Goal: Information Seeking & Learning: Learn about a topic

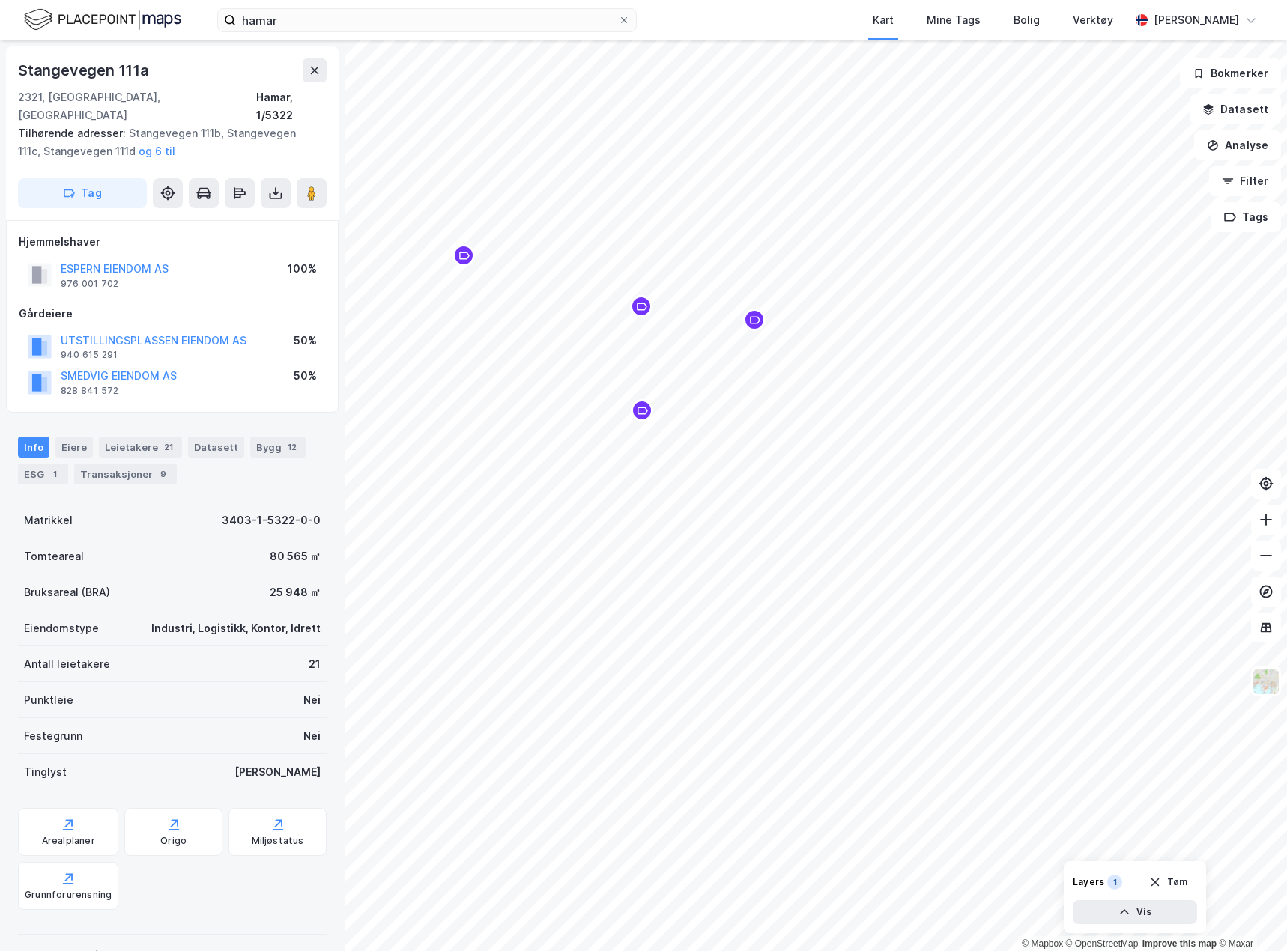
scroll to position [1, 0]
click at [71, 834] on div "Arealplaner" at bounding box center [68, 840] width 53 height 12
click at [118, 177] on button "Tag" at bounding box center [82, 192] width 129 height 30
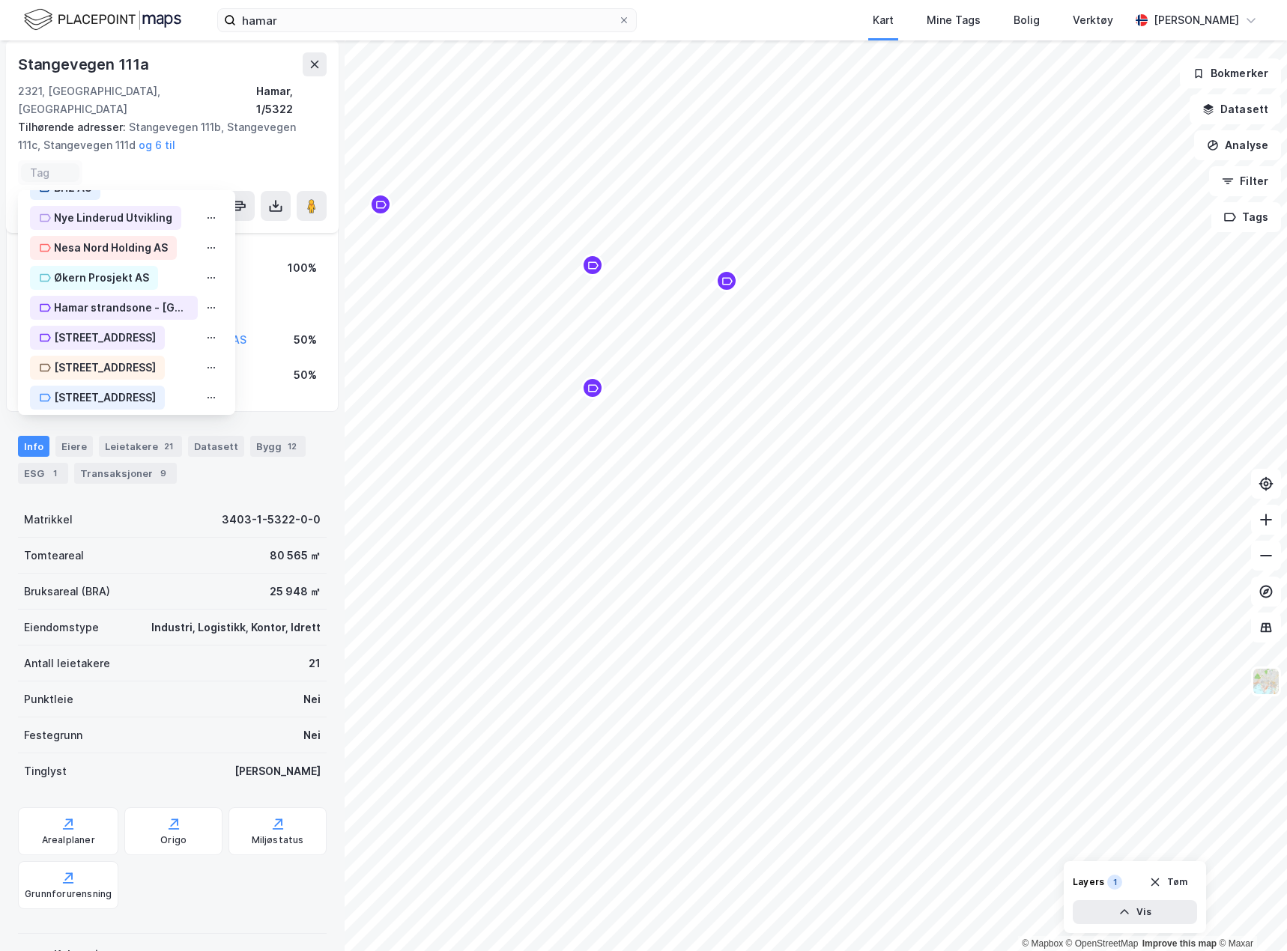
scroll to position [231, 0]
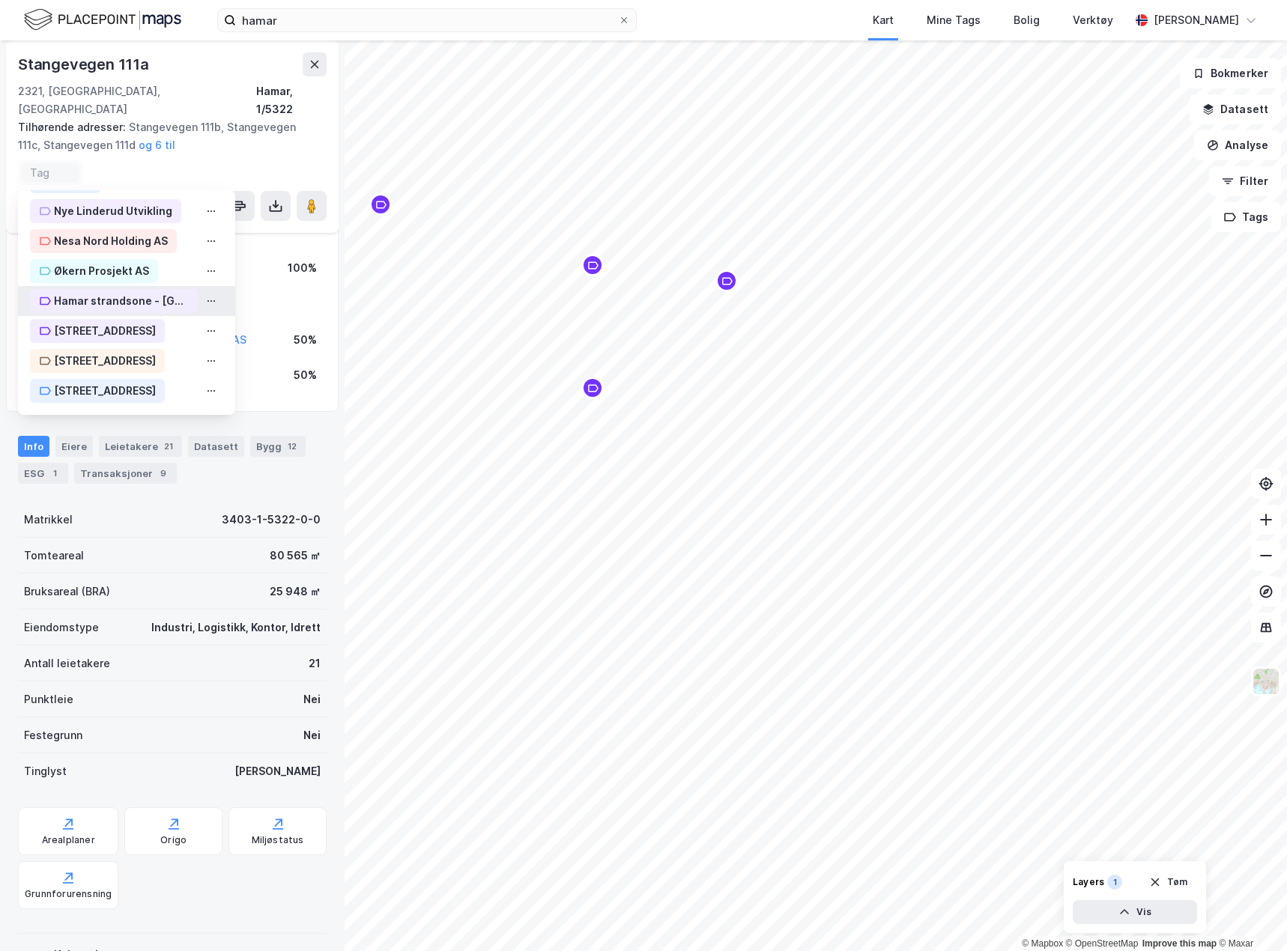
click at [139, 292] on div "Hamar strandsone - Science park" at bounding box center [121, 301] width 135 height 18
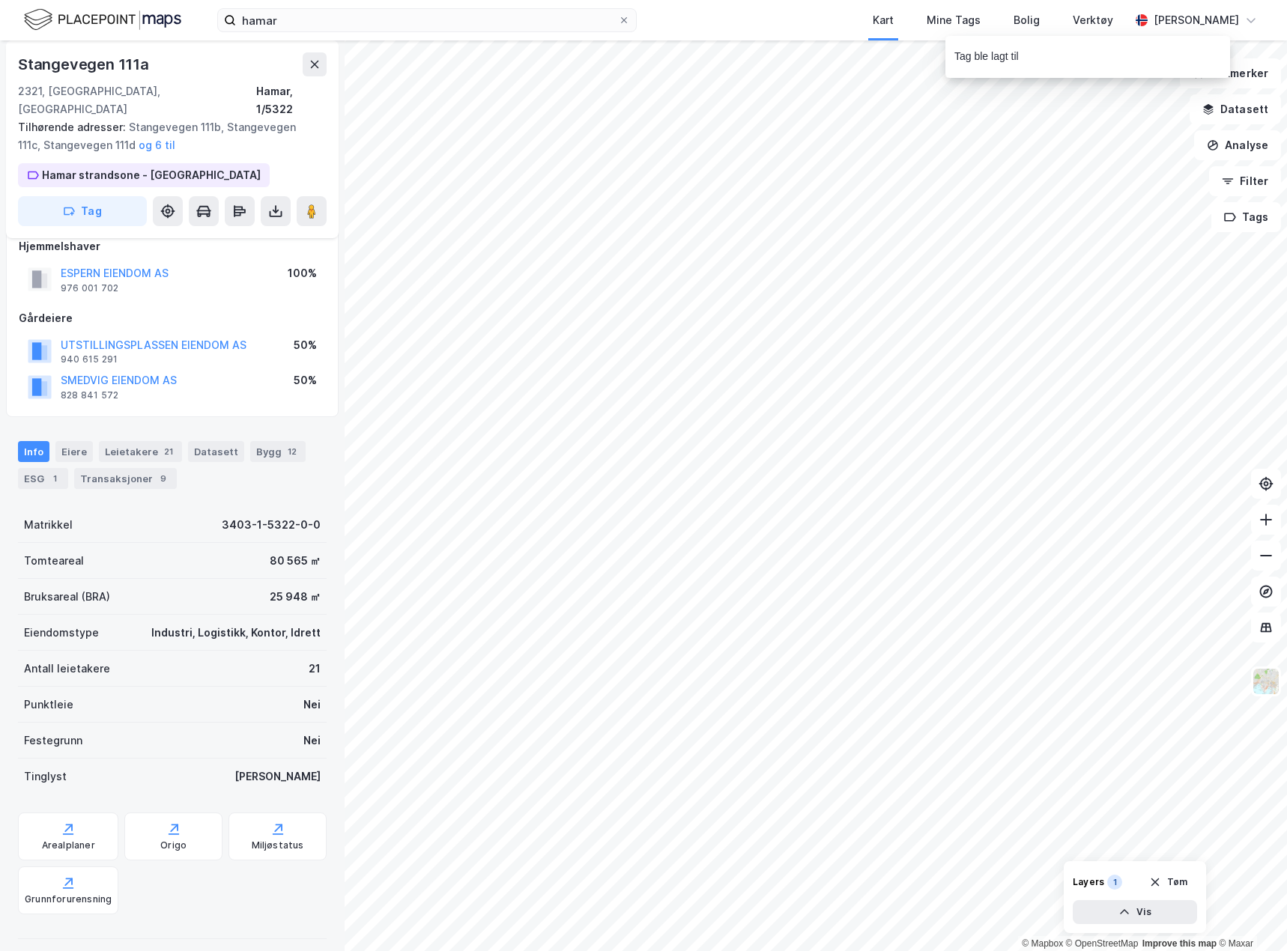
scroll to position [25, 0]
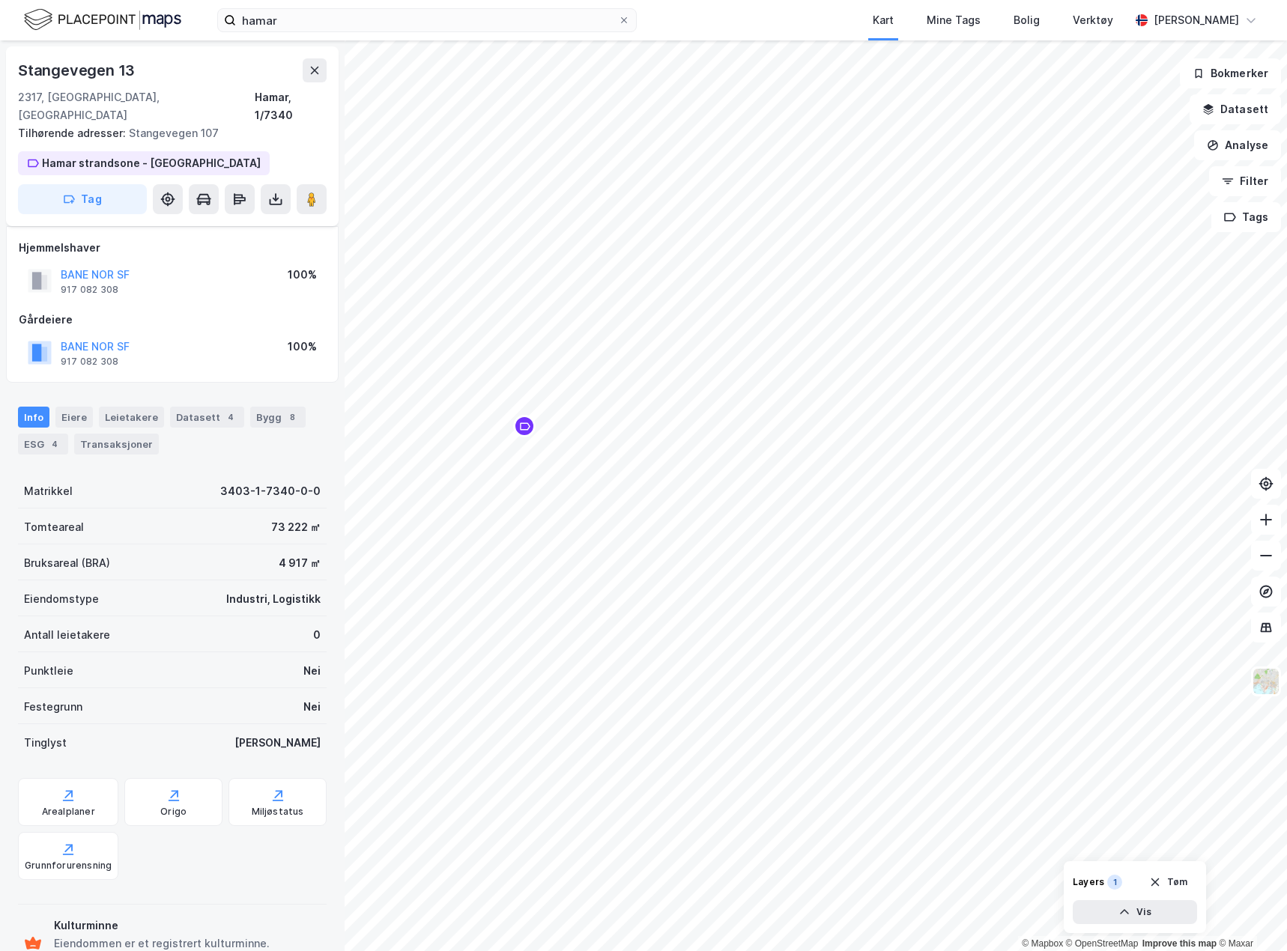
scroll to position [25, 0]
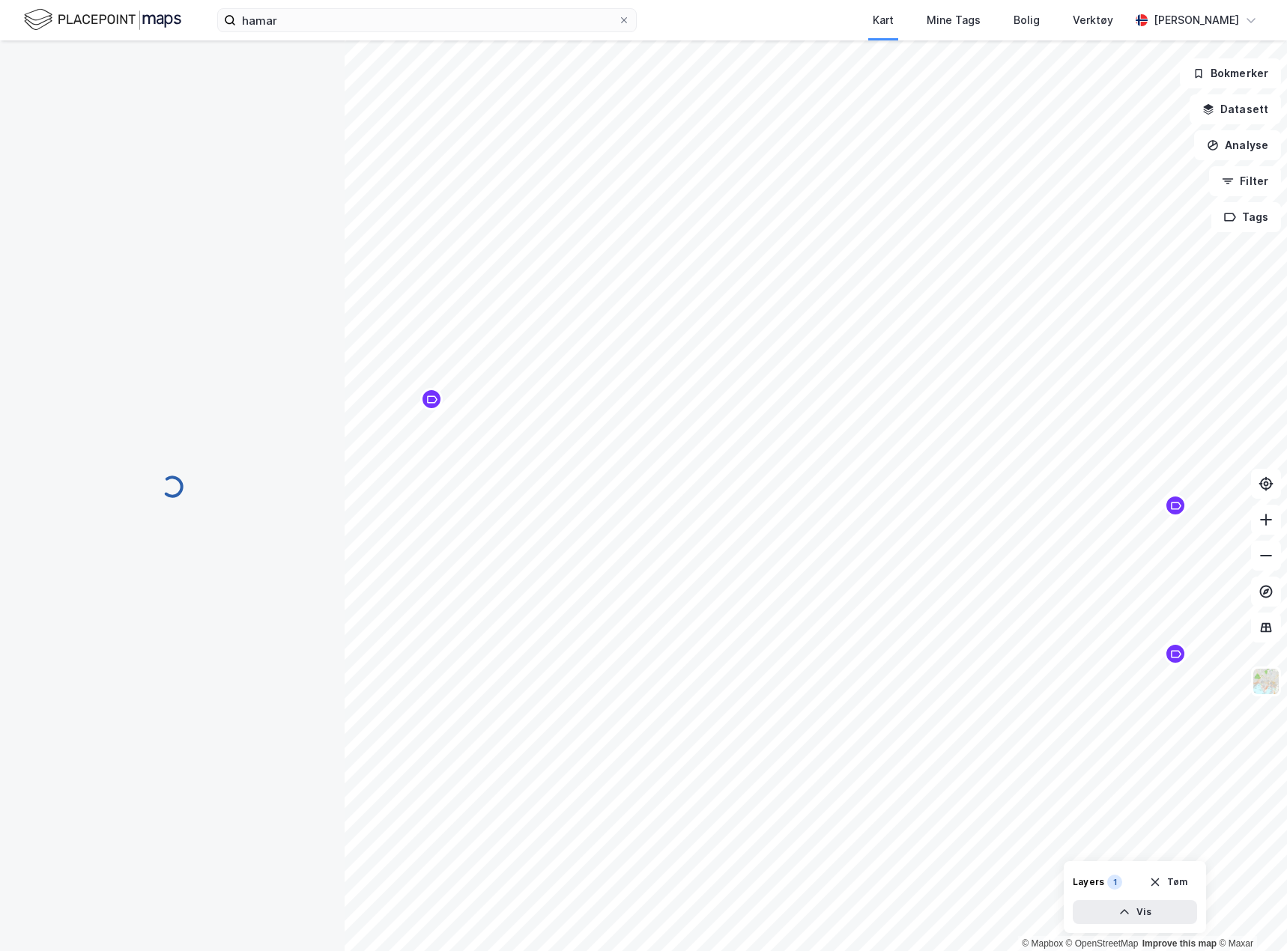
scroll to position [25, 0]
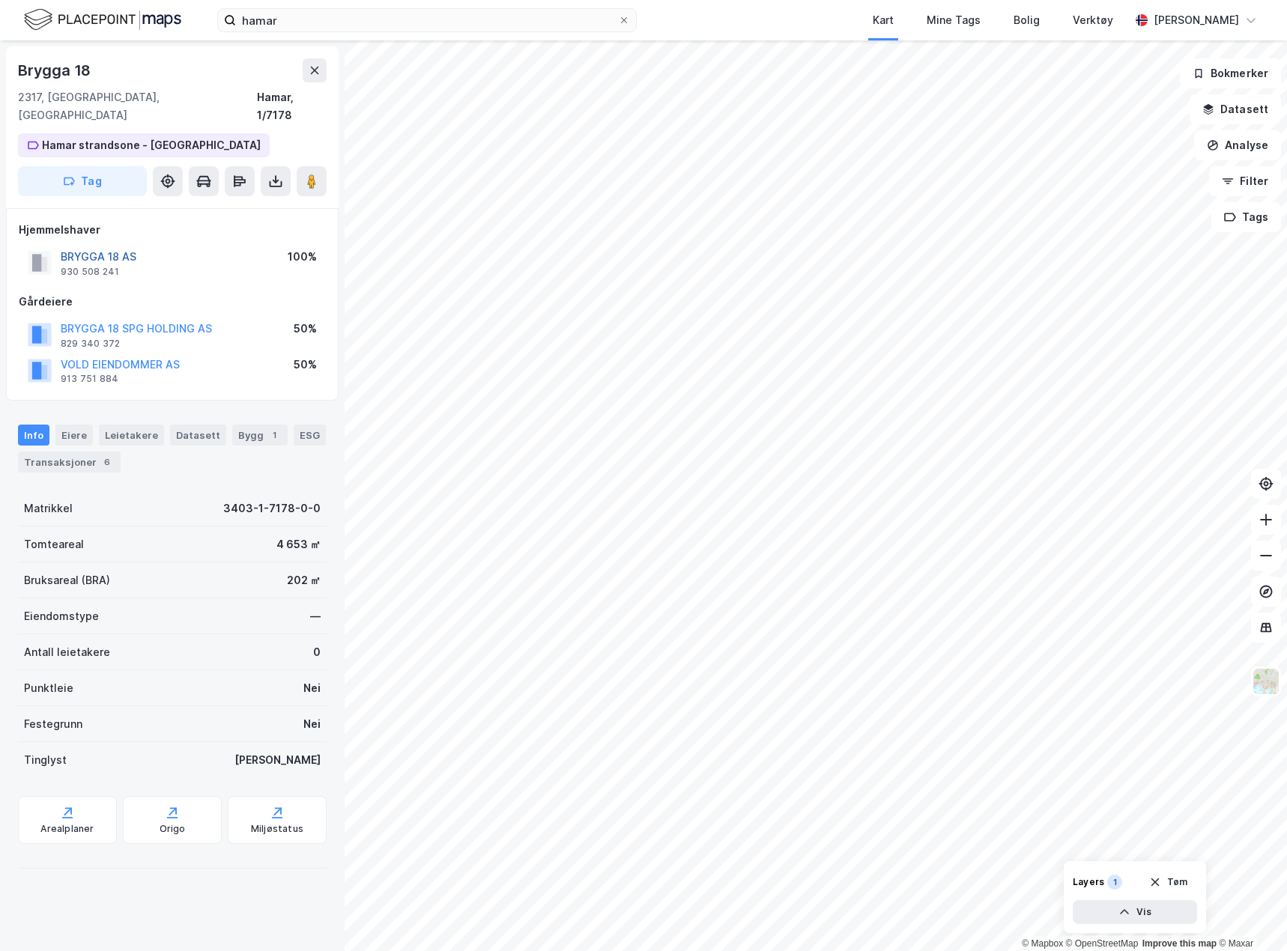
click at [0, 0] on button "BRYGGA 18 AS" at bounding box center [0, 0] width 0 height 0
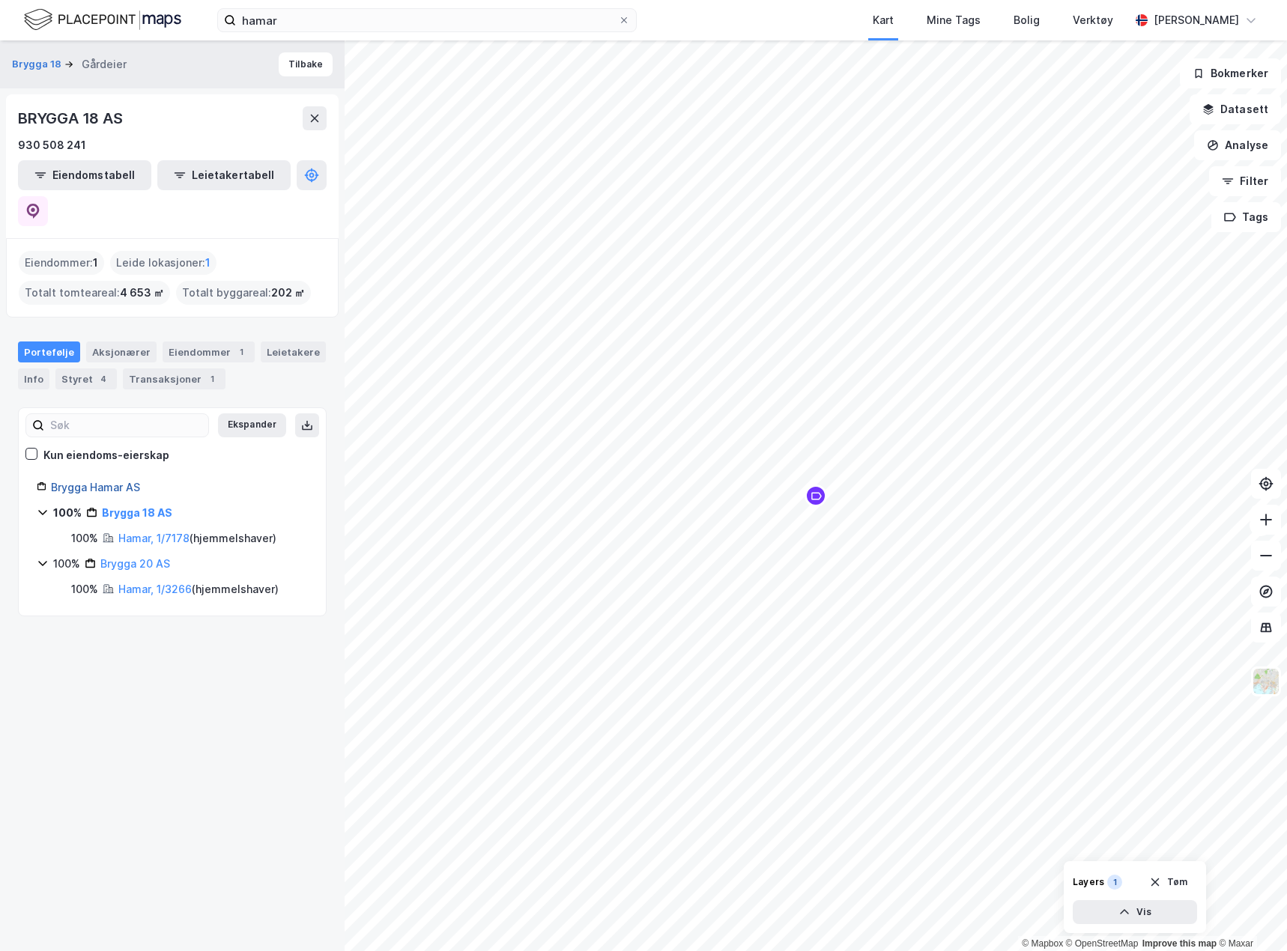
click at [94, 481] on link "Brygga Hamar AS" at bounding box center [95, 487] width 89 height 13
click at [139, 506] on link "Brygga 18 AS" at bounding box center [133, 512] width 67 height 13
click at [49, 504] on div "100% Brygga 18 AS" at bounding box center [172, 513] width 271 height 18
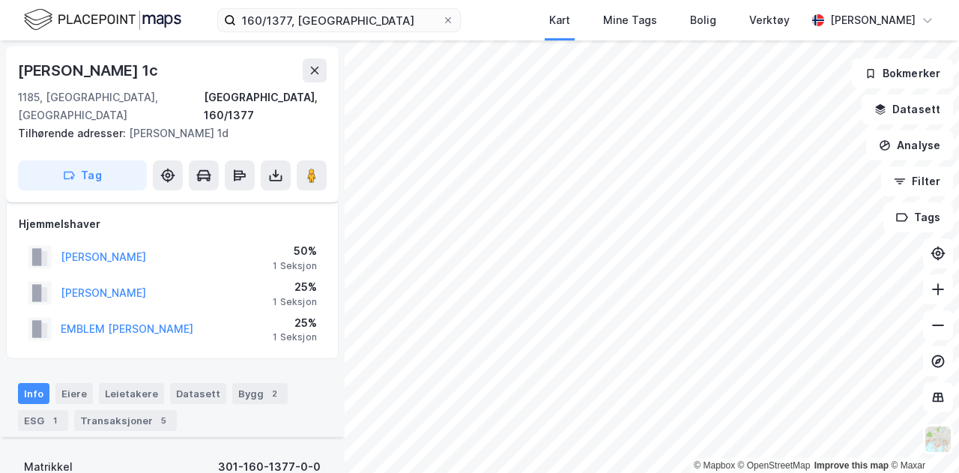
scroll to position [481, 0]
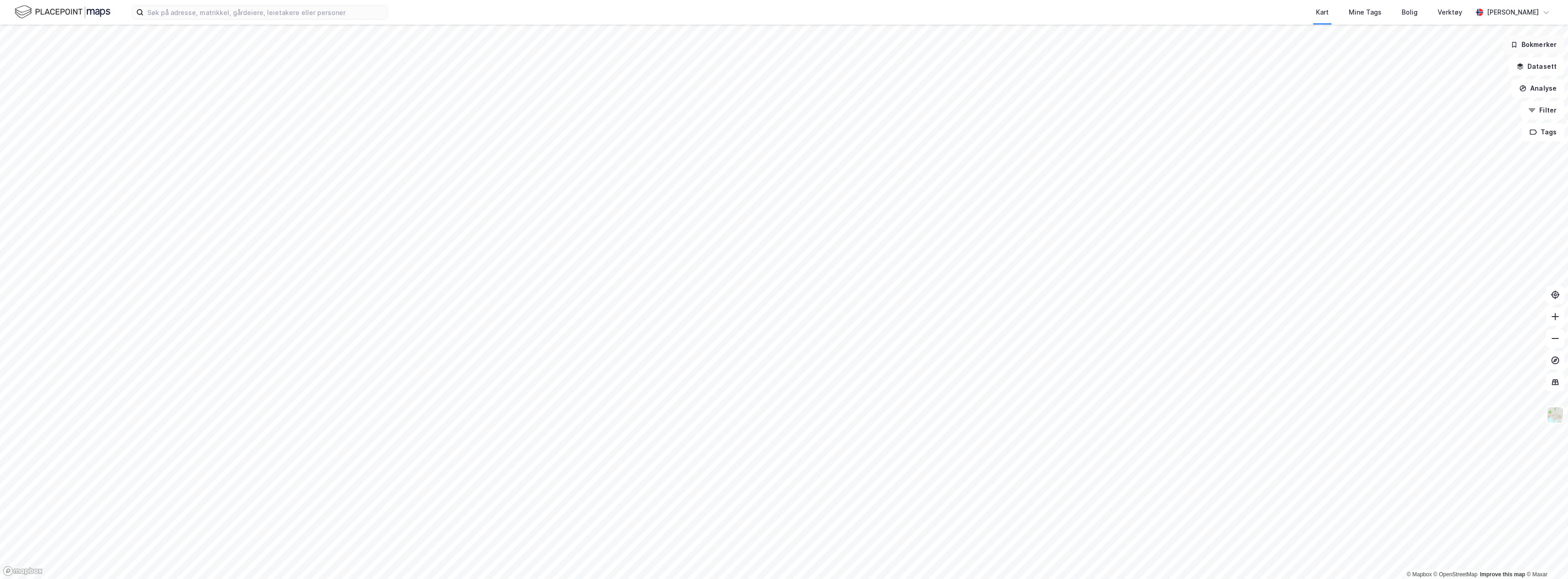
click at [1533, 46] on button "Bokmerker" at bounding box center [1533, 44] width 61 height 18
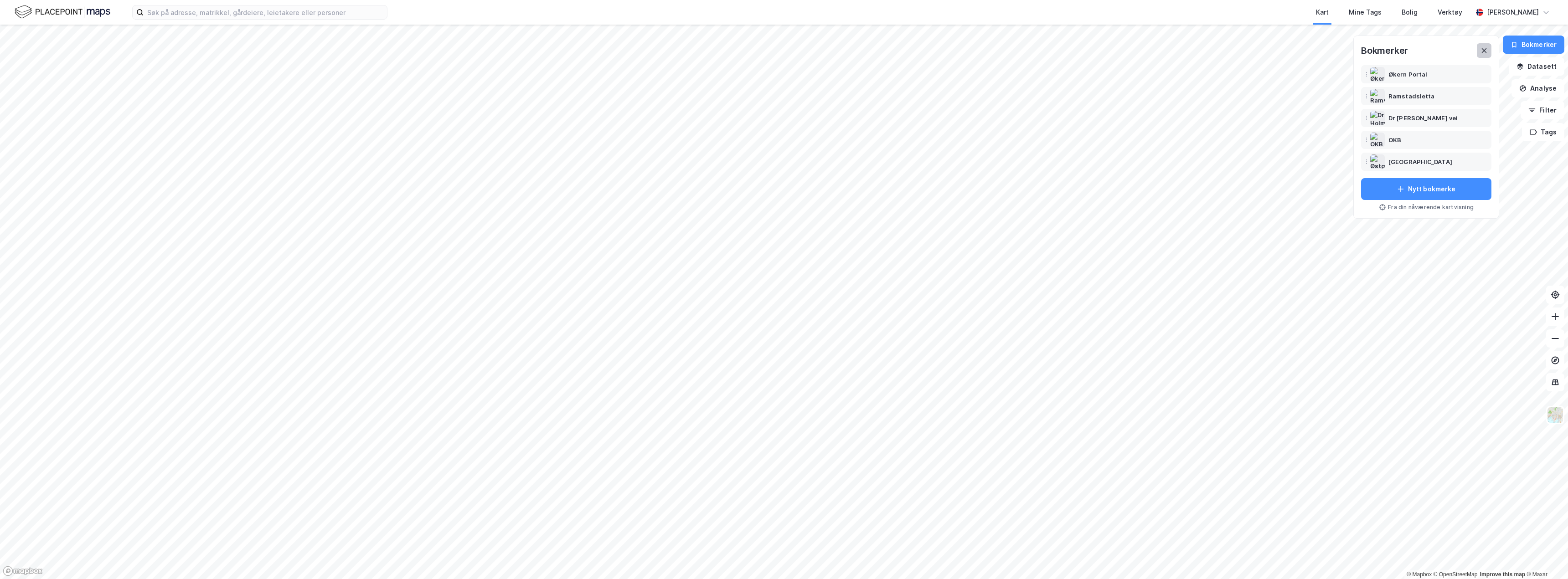
click at [1486, 55] on button at bounding box center [1484, 50] width 15 height 15
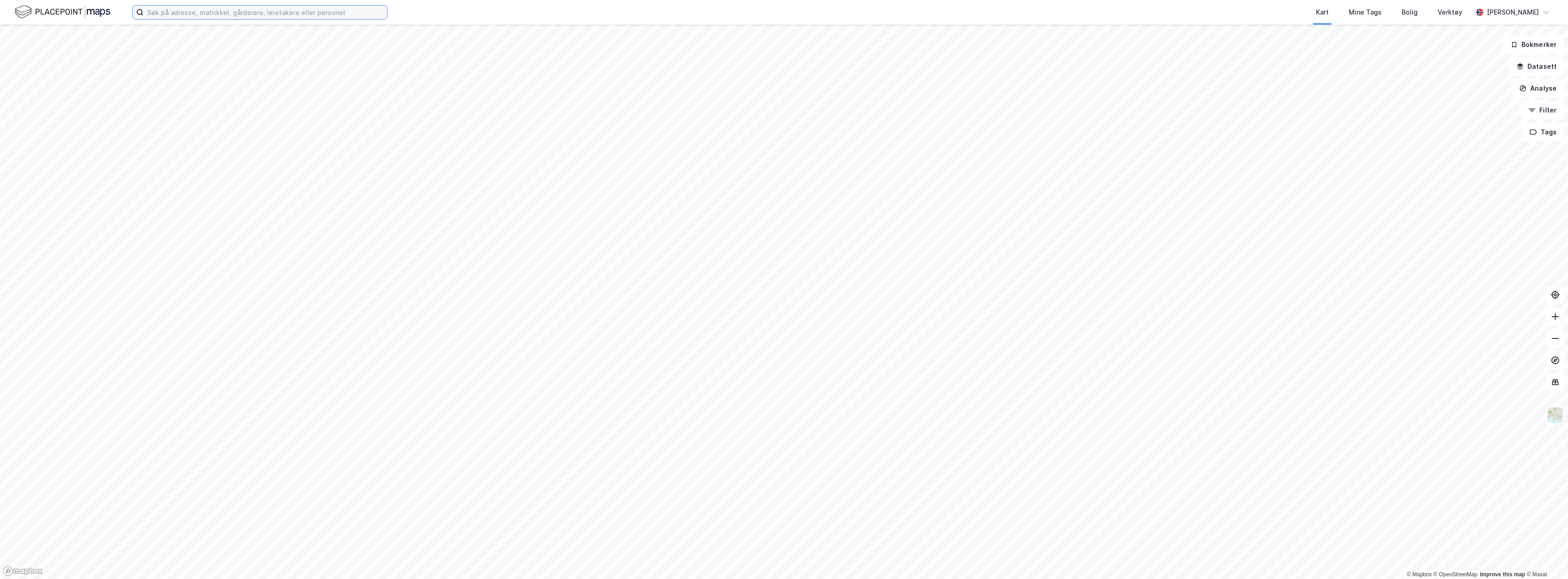
click at [334, 15] on input at bounding box center [265, 12] width 243 height 13
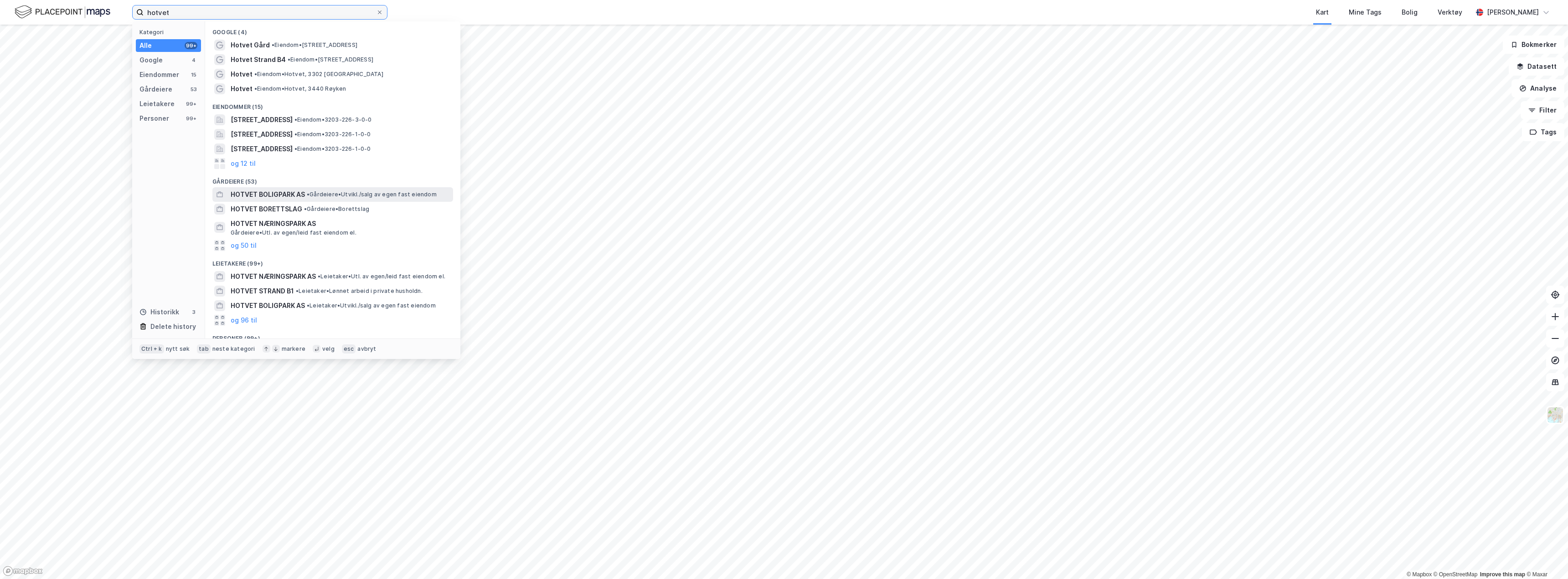
type input "hotvet"
click at [322, 196] on span "• Gårdeiere • [GEOGRAPHIC_DATA]/salg av egen fast eiendom" at bounding box center [371, 195] width 130 height 7
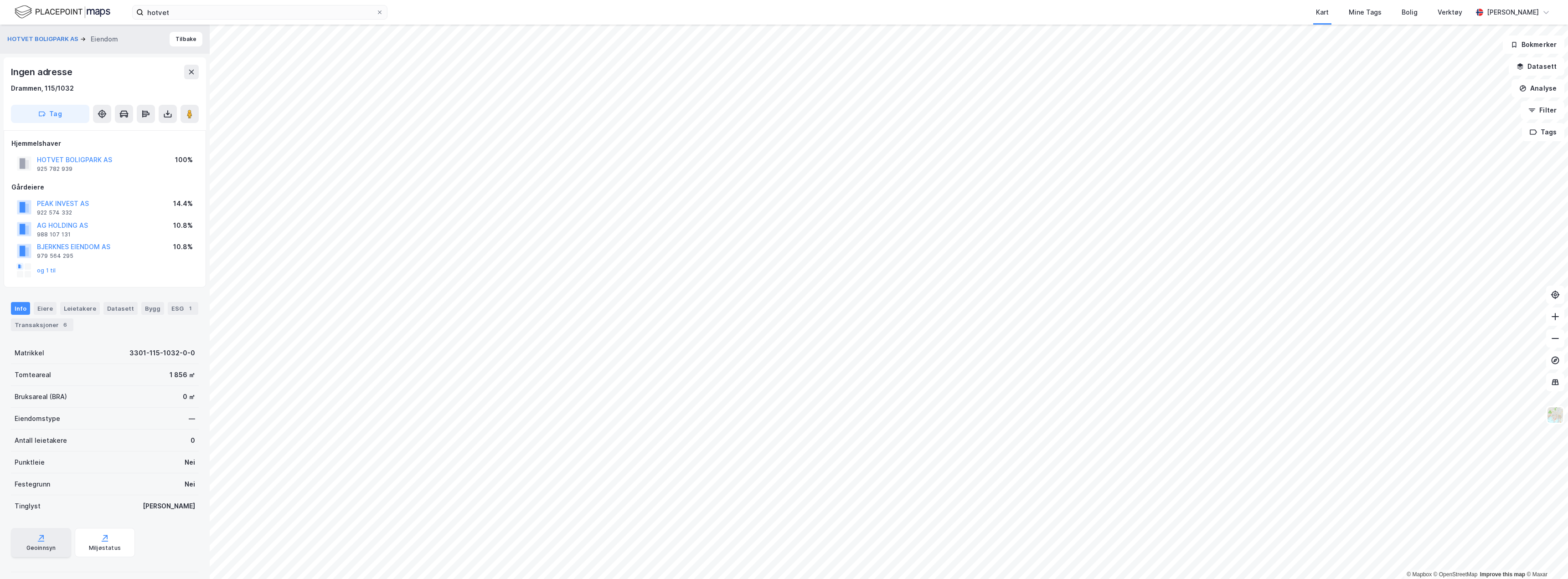
click at [49, 541] on div "Geoinnsyn" at bounding box center [41, 543] width 60 height 29
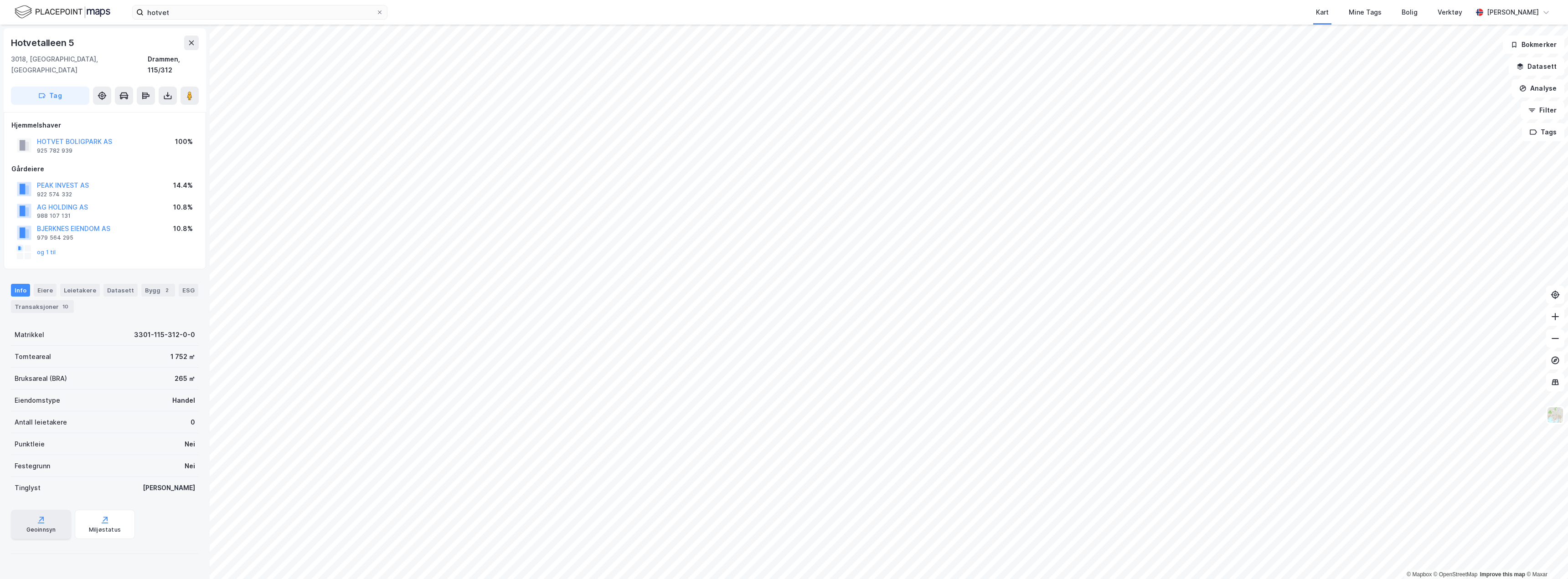
click at [44, 510] on div "Geoinnsyn" at bounding box center [41, 524] width 60 height 29
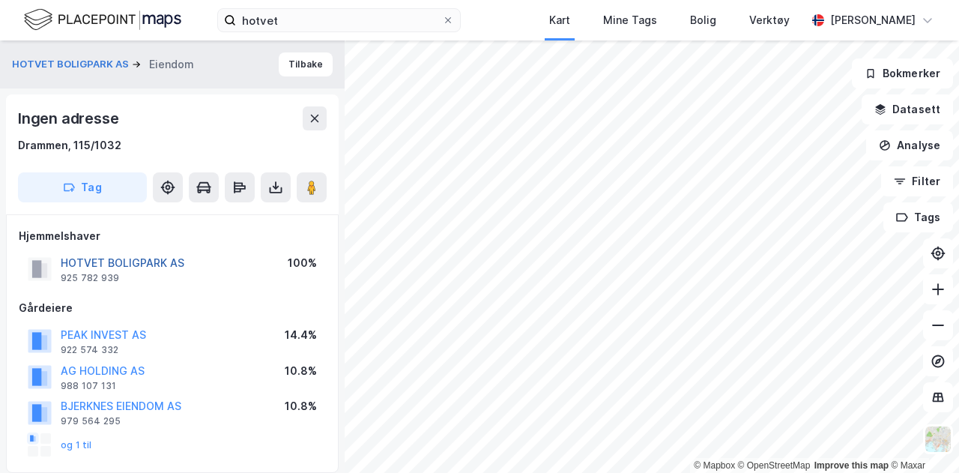
click at [0, 0] on button "HOTVET BOLIGPARK AS" at bounding box center [0, 0] width 0 height 0
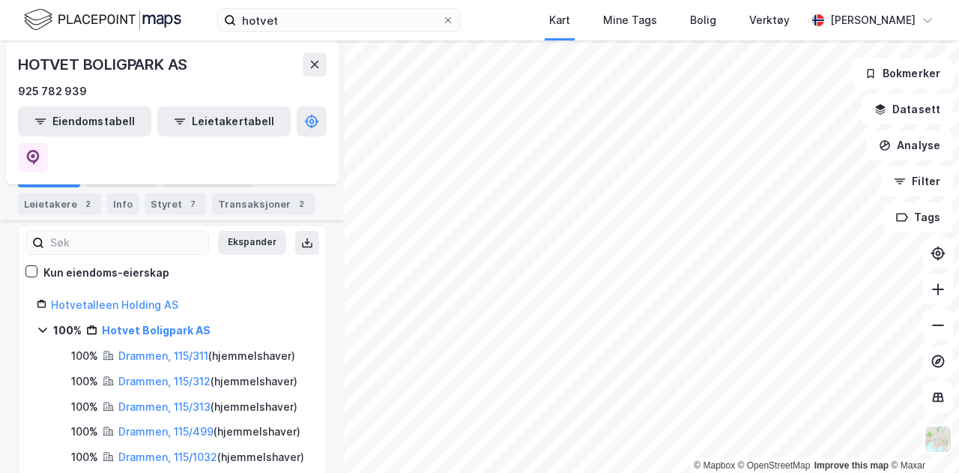
scroll to position [136, 0]
click at [118, 297] on link "Hotvetalleen Holding AS" at bounding box center [114, 303] width 127 height 13
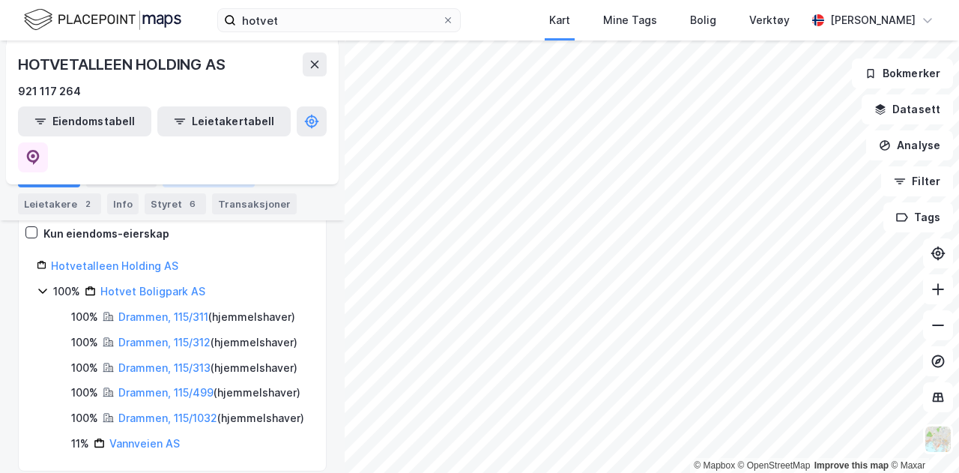
scroll to position [222, 0]
click at [42, 284] on icon at bounding box center [43, 290] width 12 height 12
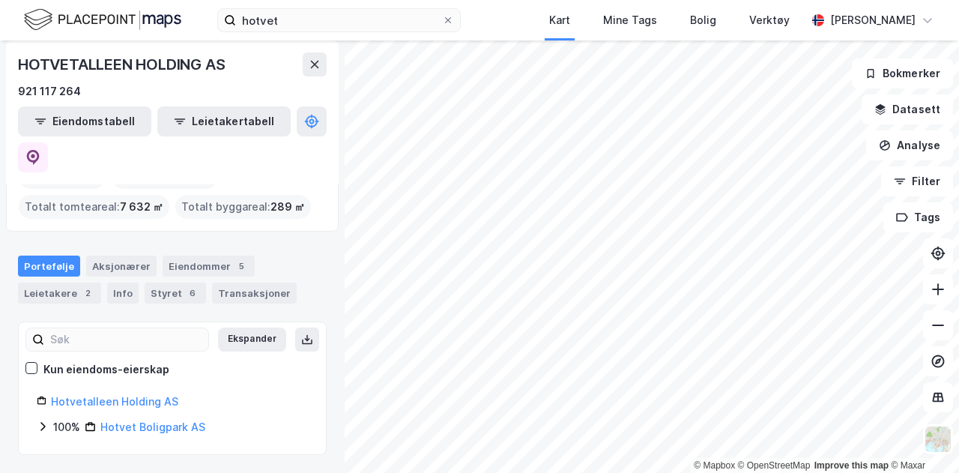
scroll to position [49, 0]
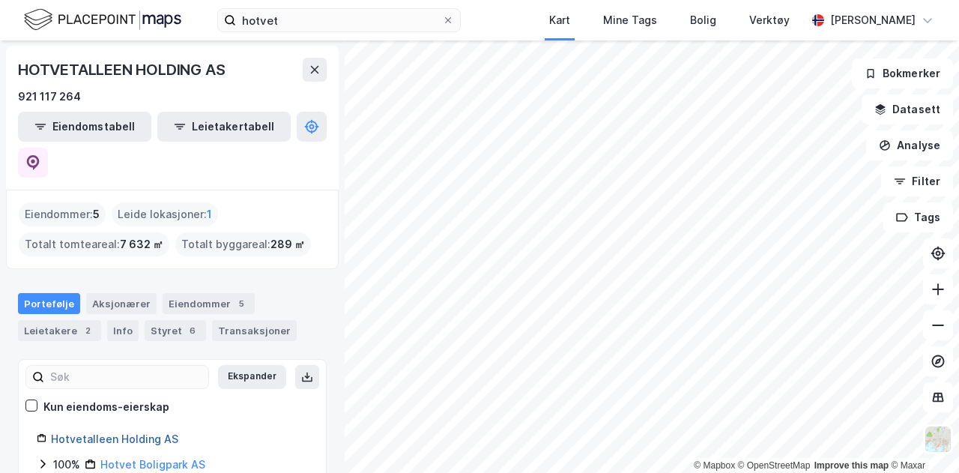
click at [154, 432] on link "Hotvetalleen Holding AS" at bounding box center [114, 438] width 127 height 13
click at [42, 458] on icon at bounding box center [43, 464] width 12 height 12
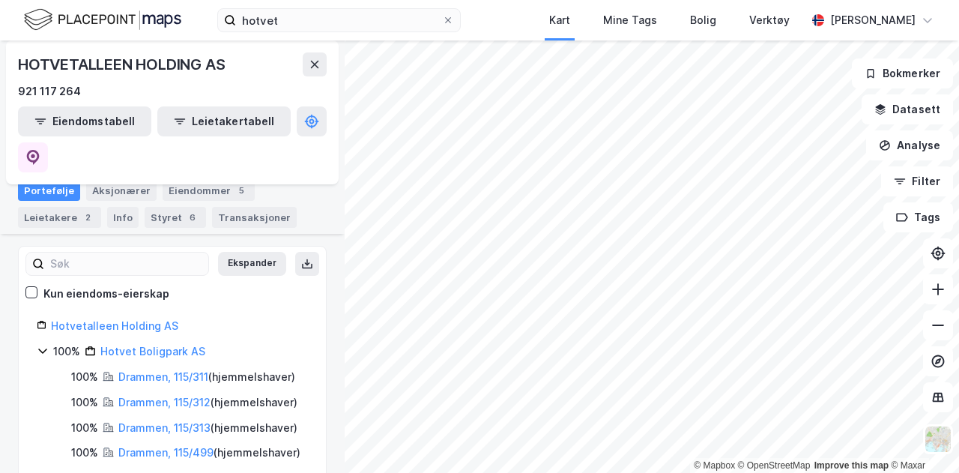
scroll to position [155, 0]
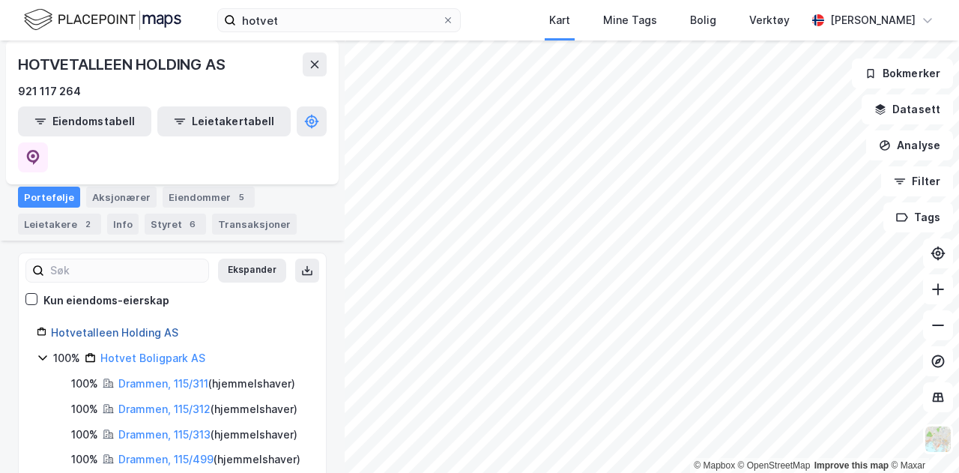
click at [69, 326] on link "Hotvetalleen Holding AS" at bounding box center [114, 332] width 127 height 13
click at [152, 213] on div "Styret 6" at bounding box center [175, 223] width 61 height 21
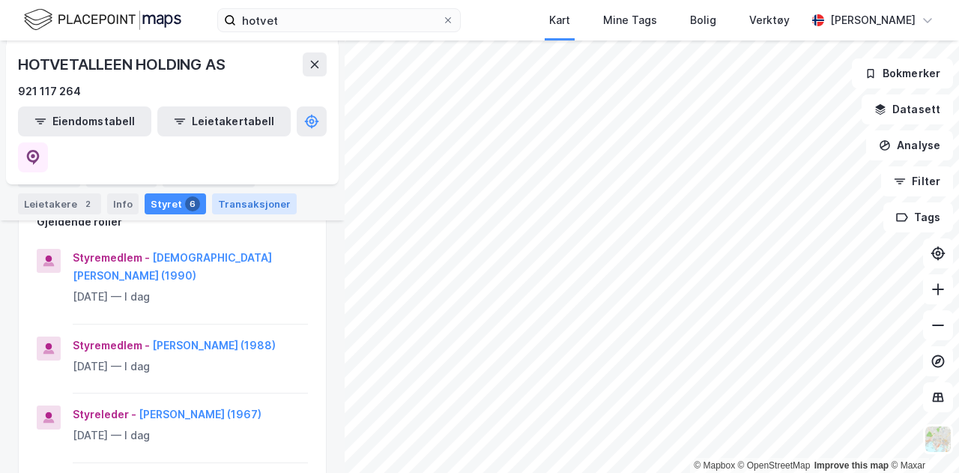
scroll to position [167, 0]
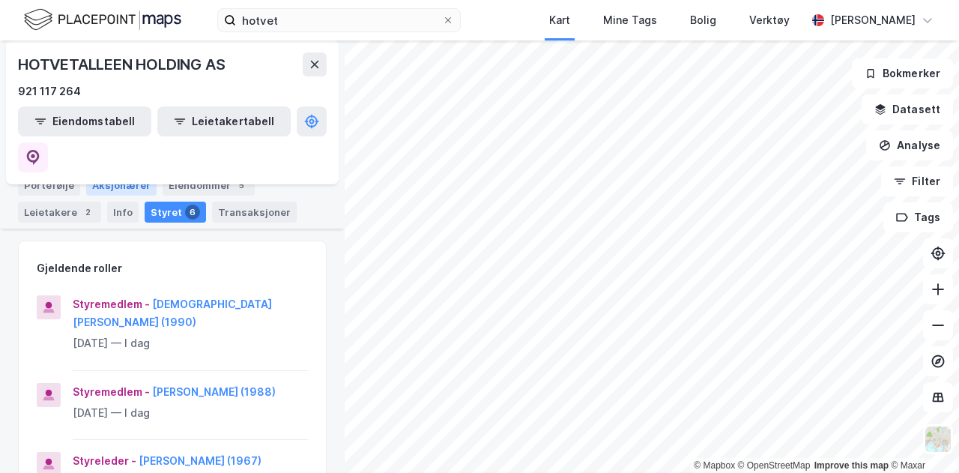
click at [99, 177] on div "Aksjonærer" at bounding box center [121, 184] width 70 height 21
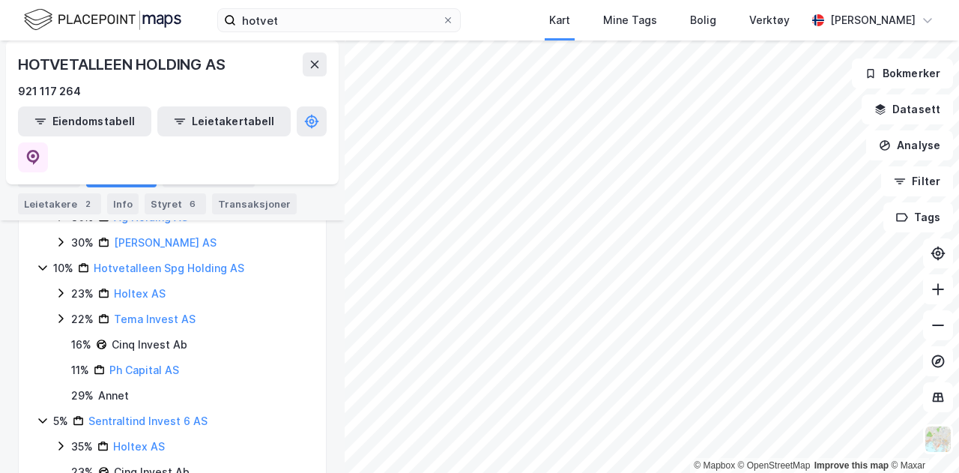
scroll to position [550, 0]
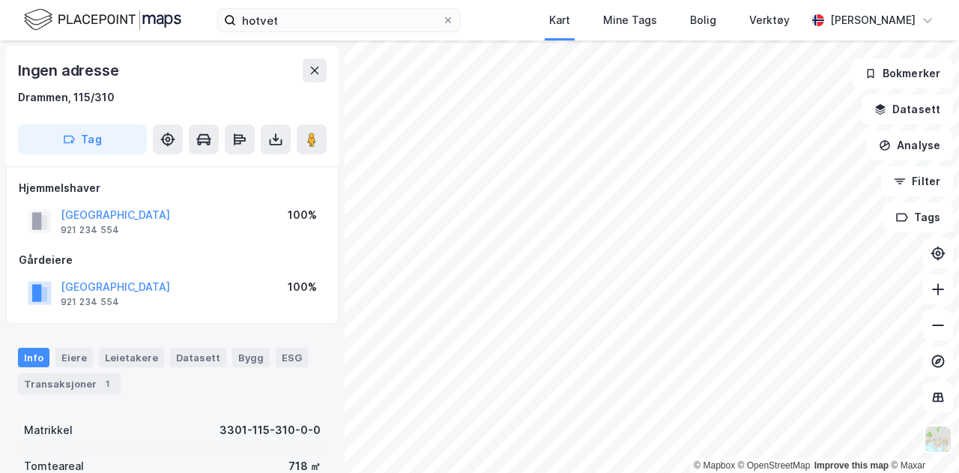
scroll to position [1, 0]
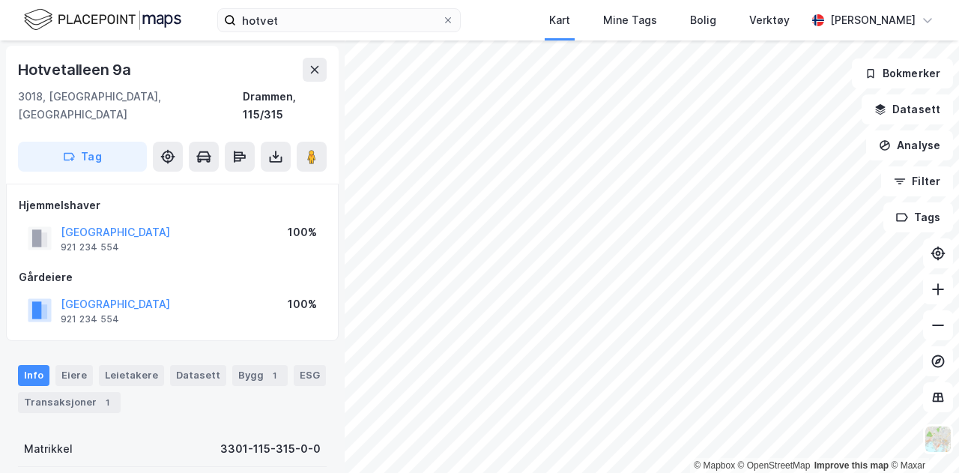
scroll to position [1, 0]
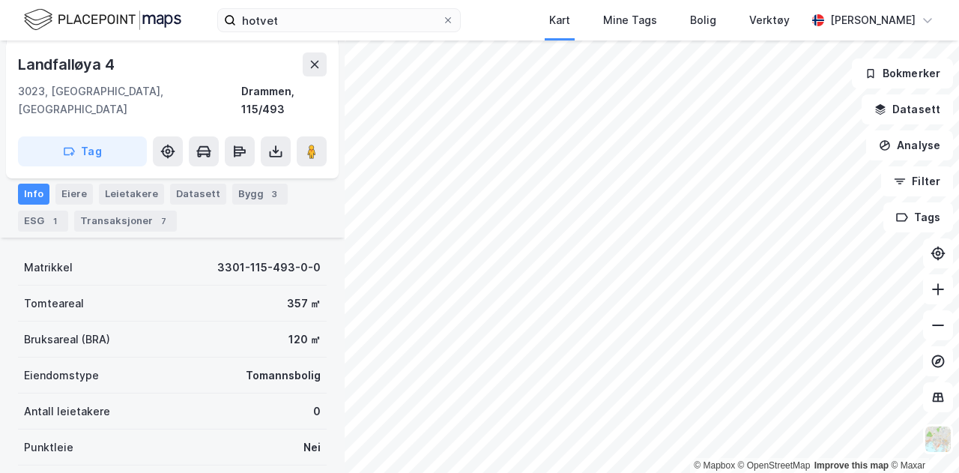
scroll to position [171, 0]
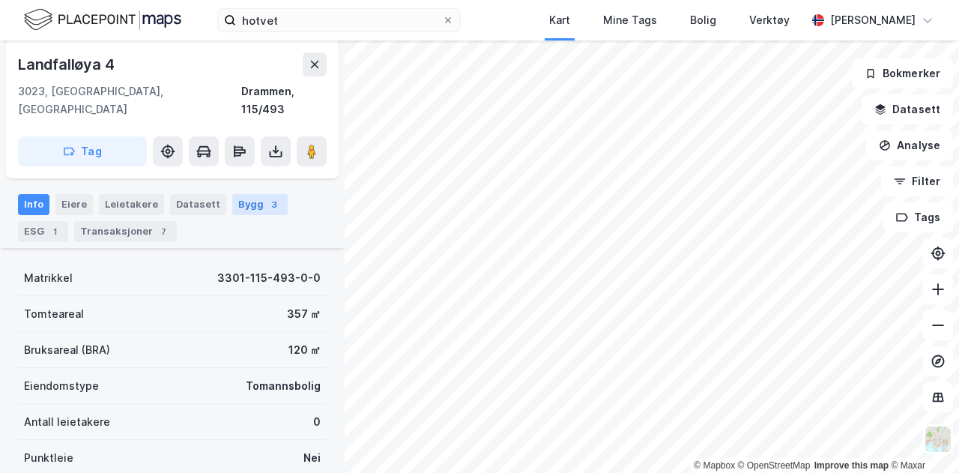
click at [244, 194] on div "Bygg 3" at bounding box center [259, 204] width 55 height 21
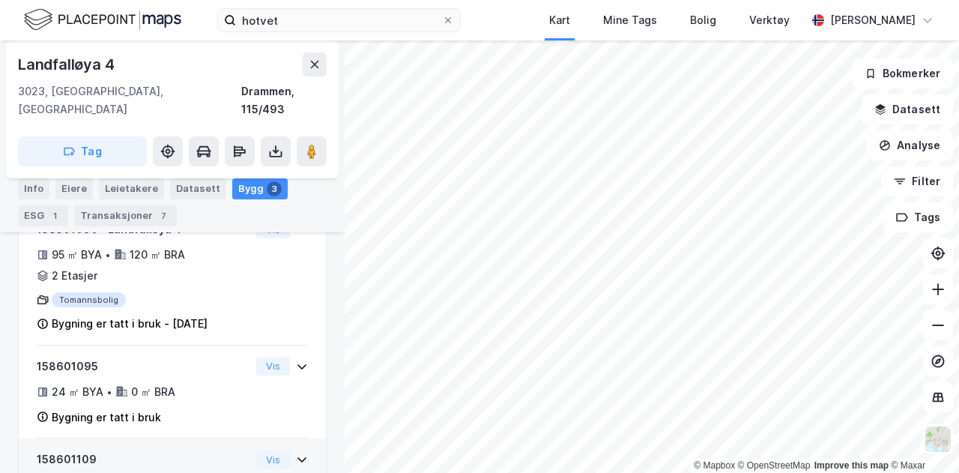
scroll to position [379, 0]
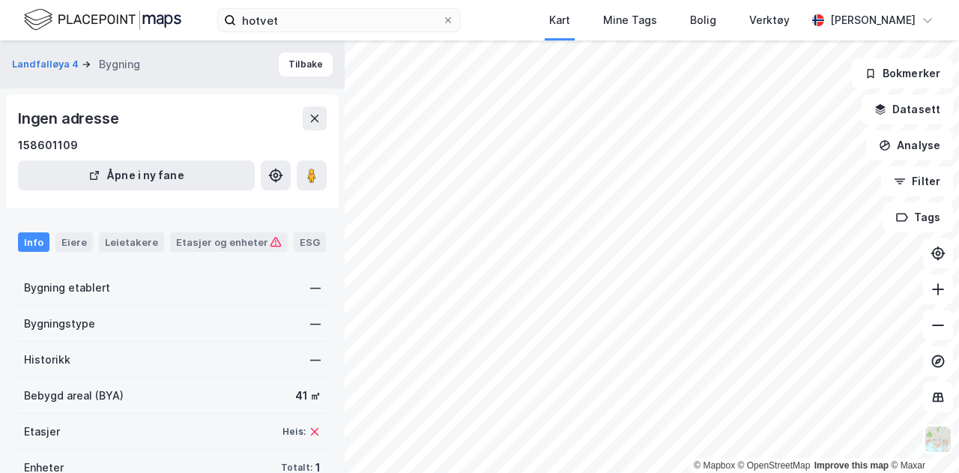
scroll to position [47, 0]
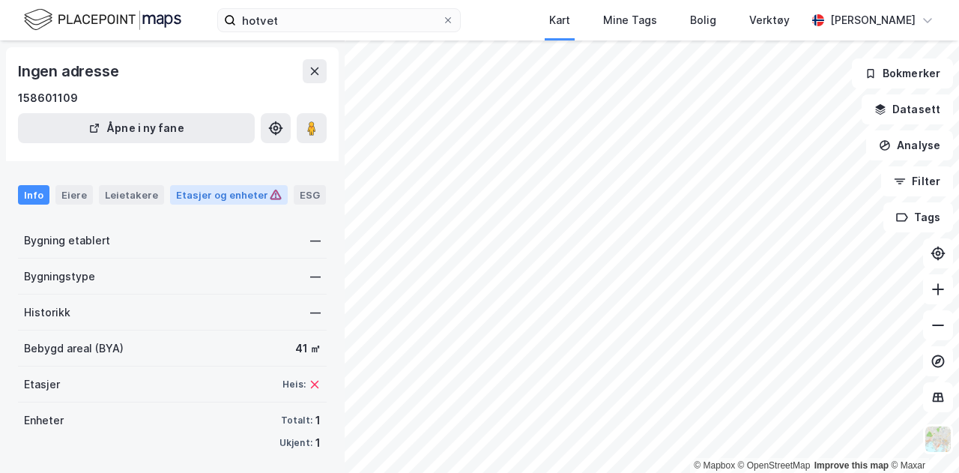
click at [228, 192] on div "Etasjer og enheter" at bounding box center [229, 194] width 106 height 13
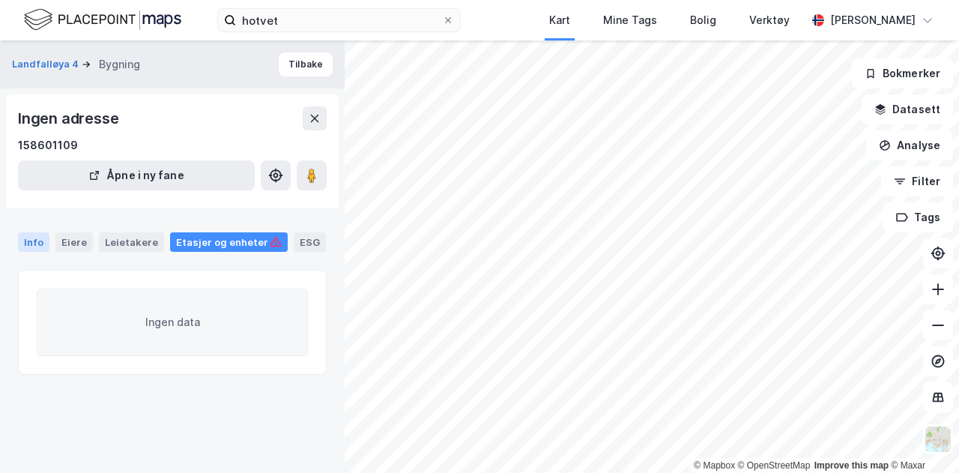
click at [35, 240] on div "Info" at bounding box center [33, 241] width 31 height 19
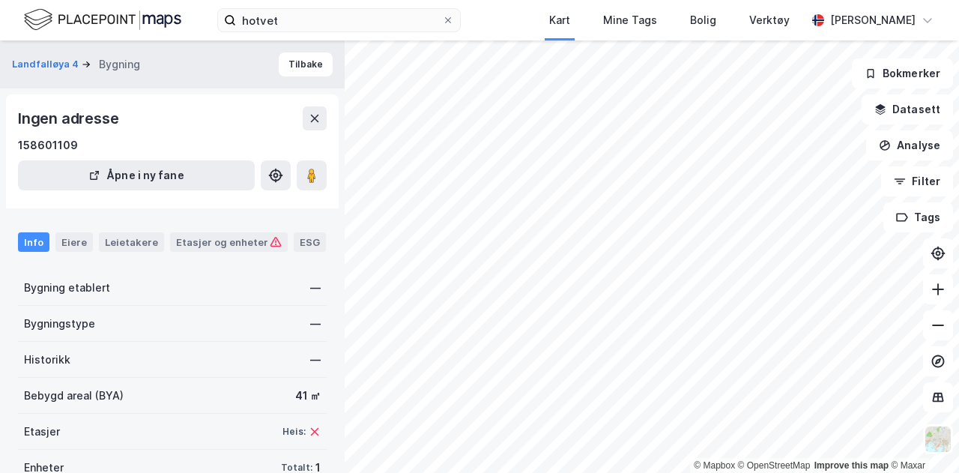
scroll to position [52, 0]
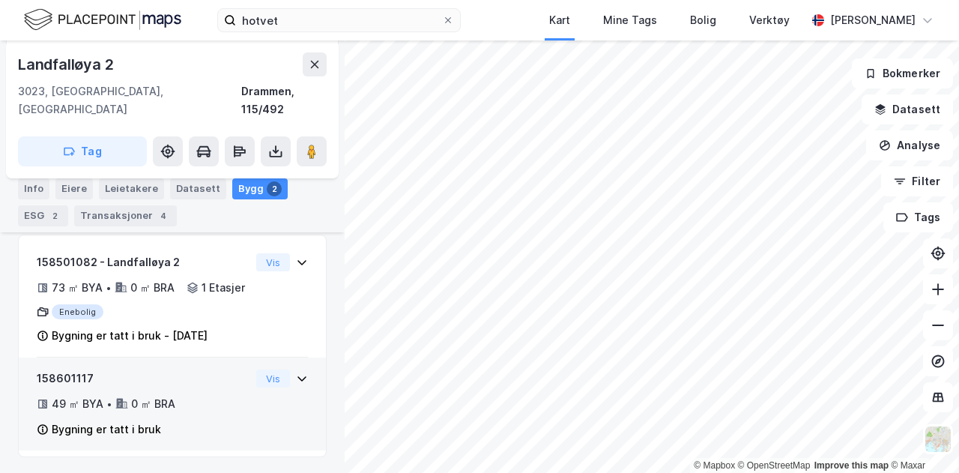
scroll to position [286, 0]
